Goal: Check status: Check status

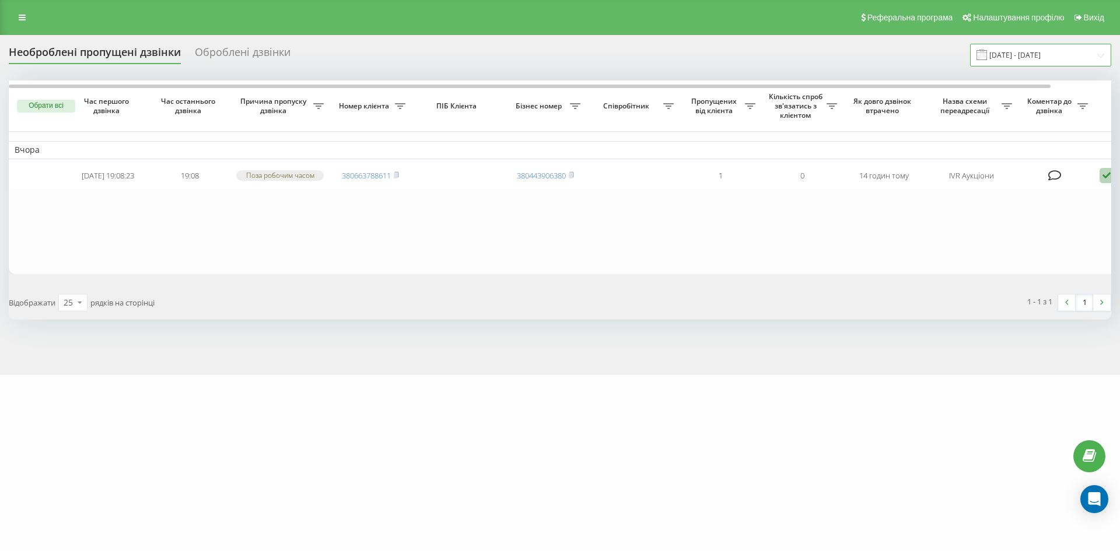
click at [1054, 62] on input "18.07.2025 - 18.08.2025" at bounding box center [1040, 55] width 141 height 23
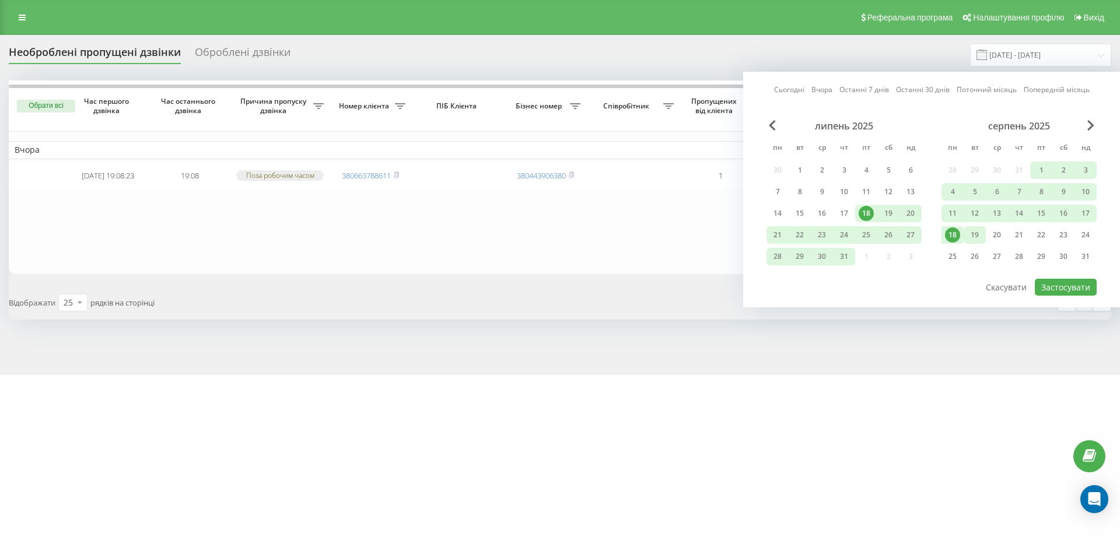
click at [968, 233] on div "19" at bounding box center [974, 234] width 15 height 15
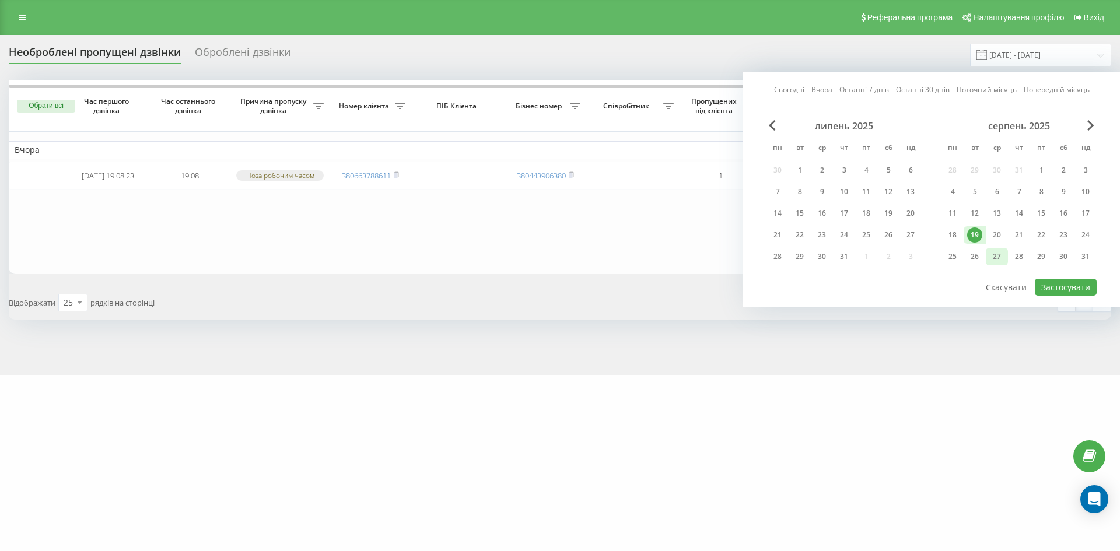
drag, startPoint x: 885, startPoint y: 212, endPoint x: 990, endPoint y: 250, distance: 111.8
click at [886, 212] on div "19" at bounding box center [887, 213] width 15 height 15
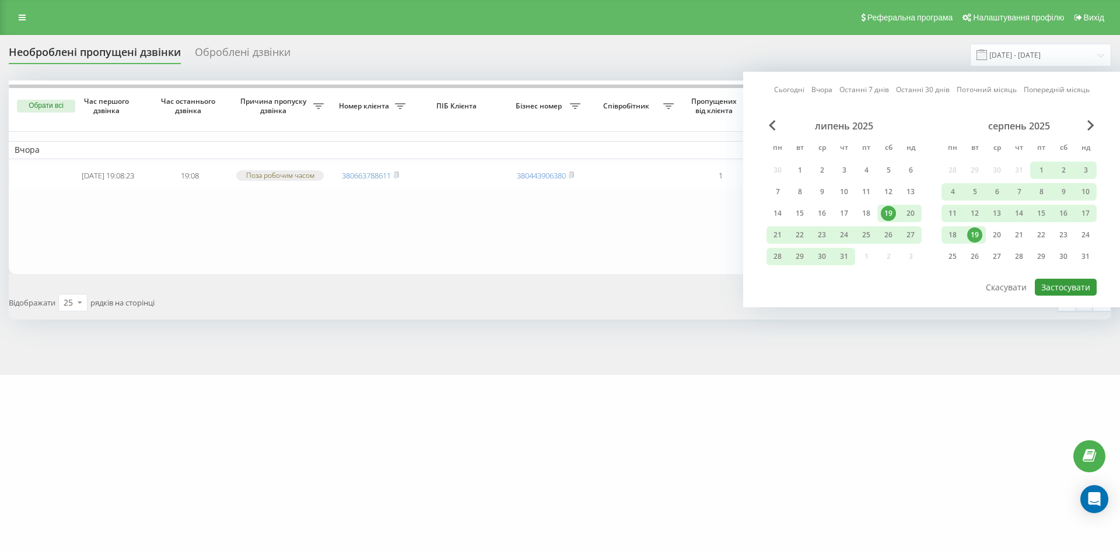
drag, startPoint x: 1068, startPoint y: 289, endPoint x: 1046, endPoint y: 284, distance: 22.2
click at [1068, 290] on button "Застосувати" at bounding box center [1065, 287] width 62 height 17
type input "[DATE] - [DATE]"
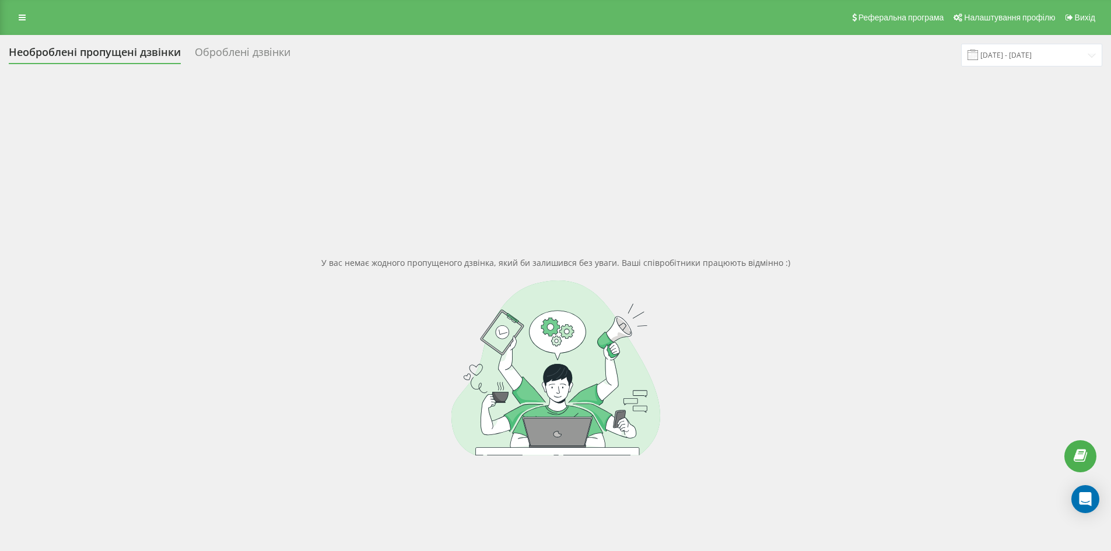
click at [238, 54] on div "Оброблені дзвінки" at bounding box center [243, 55] width 96 height 18
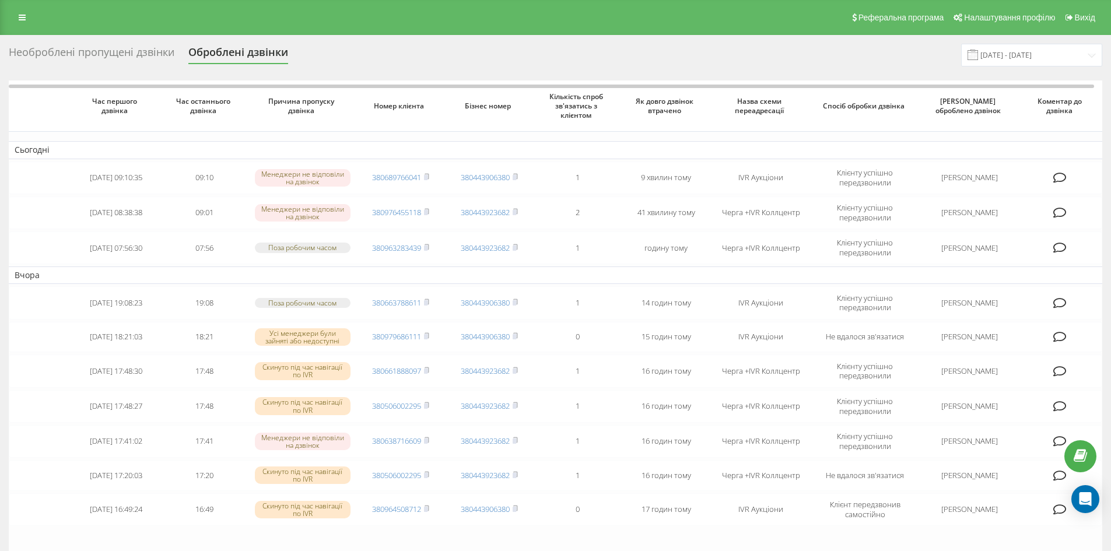
click at [105, 54] on div "Необроблені пропущені дзвінки" at bounding box center [92, 55] width 166 height 18
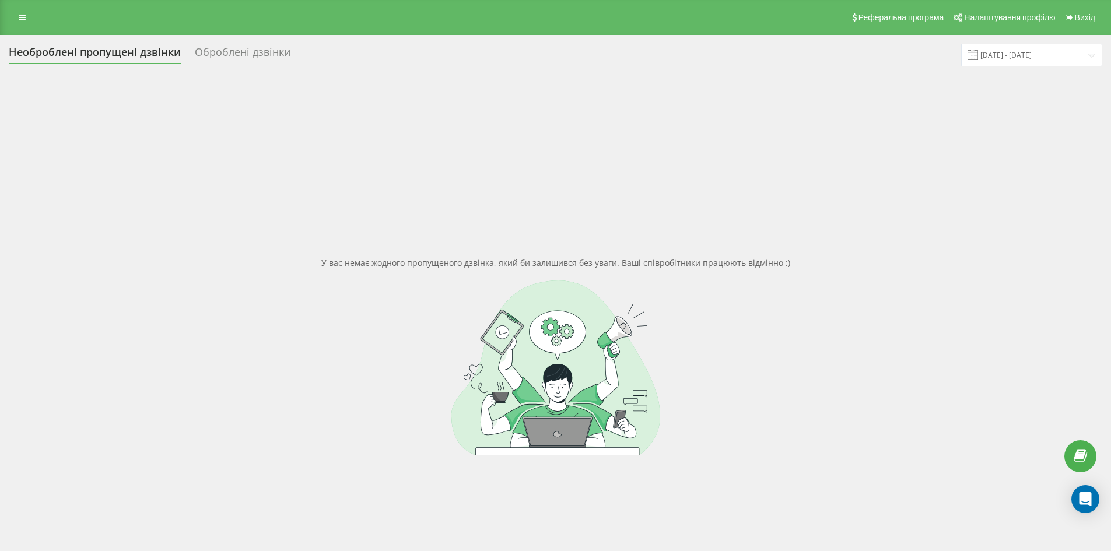
click at [220, 48] on div "Оброблені дзвінки" at bounding box center [243, 55] width 96 height 18
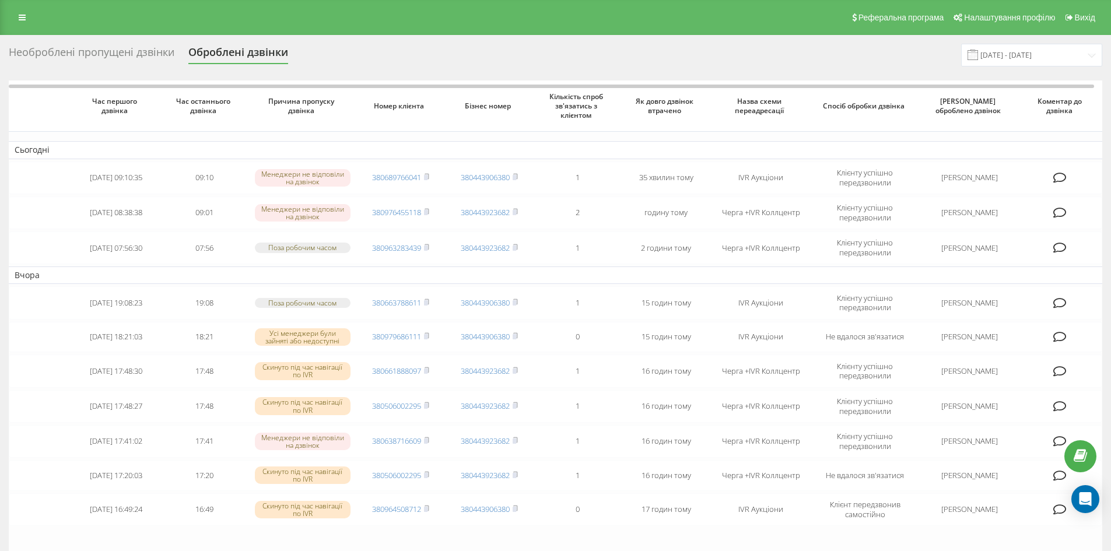
click at [104, 50] on div "Необроблені пропущені дзвінки" at bounding box center [92, 55] width 166 height 18
